Goal: Task Accomplishment & Management: Use online tool/utility

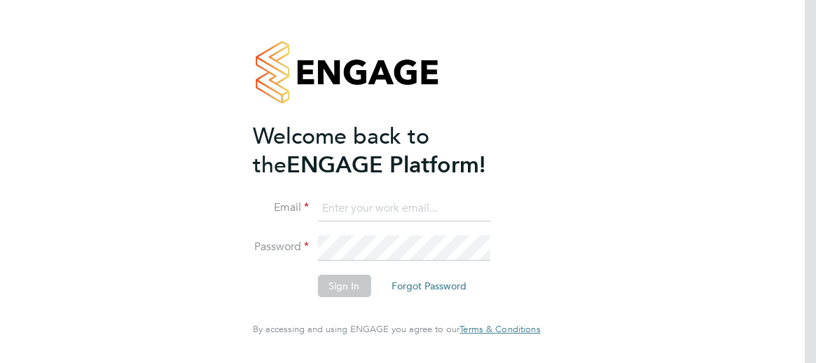
type input "[PERSON_NAME][EMAIL_ADDRESS][PERSON_NAME][DOMAIN_NAME]"
click at [530, 301] on div "Welcome back to the ENGAGE Platform! Email [PERSON_NAME][EMAIL_ADDRESS][PERSON_…" at bounding box center [396, 178] width 287 height 313
click at [352, 286] on button "Sign In" at bounding box center [343, 286] width 53 height 22
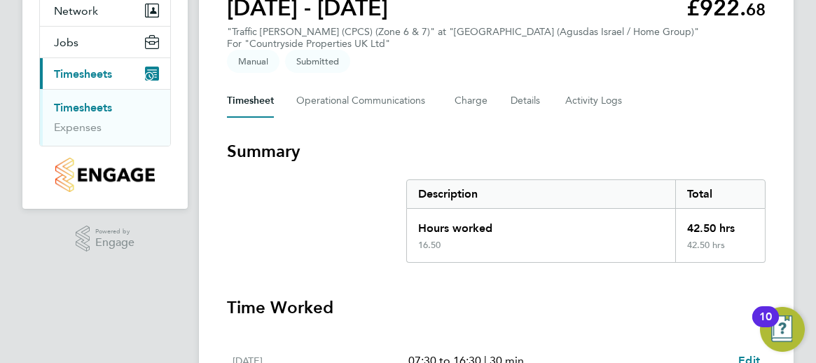
scroll to position [70, 0]
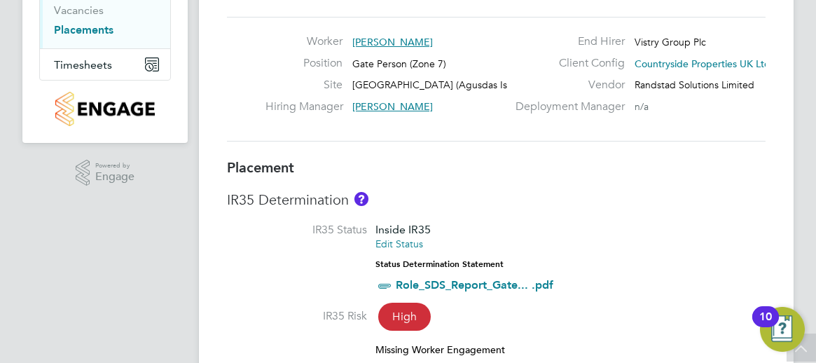
scroll to position [210, 0]
